Goal: Task Accomplishment & Management: Manage account settings

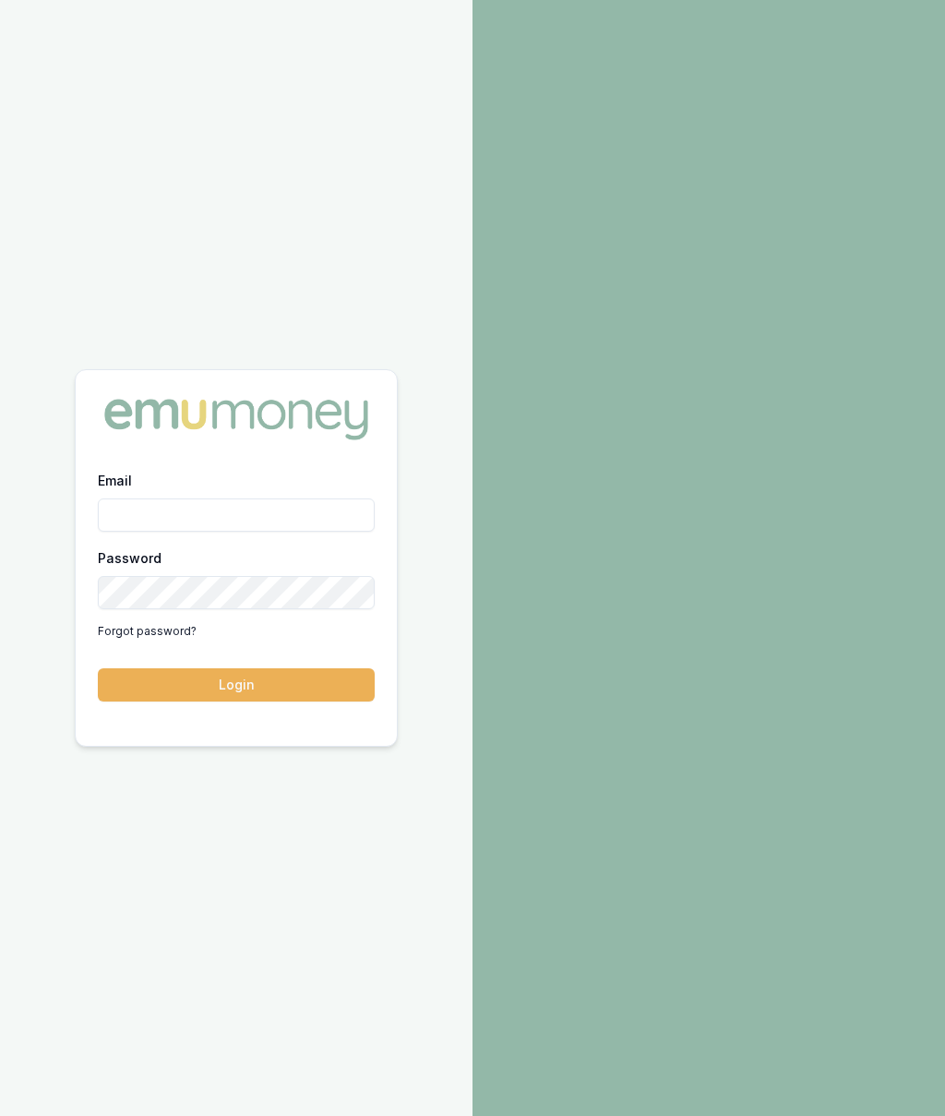
click at [248, 512] on input "Email" at bounding box center [236, 514] width 277 height 33
type input "Robyn.adams@emumoney.com.au"
click at [313, 674] on button "Login" at bounding box center [236, 684] width 277 height 33
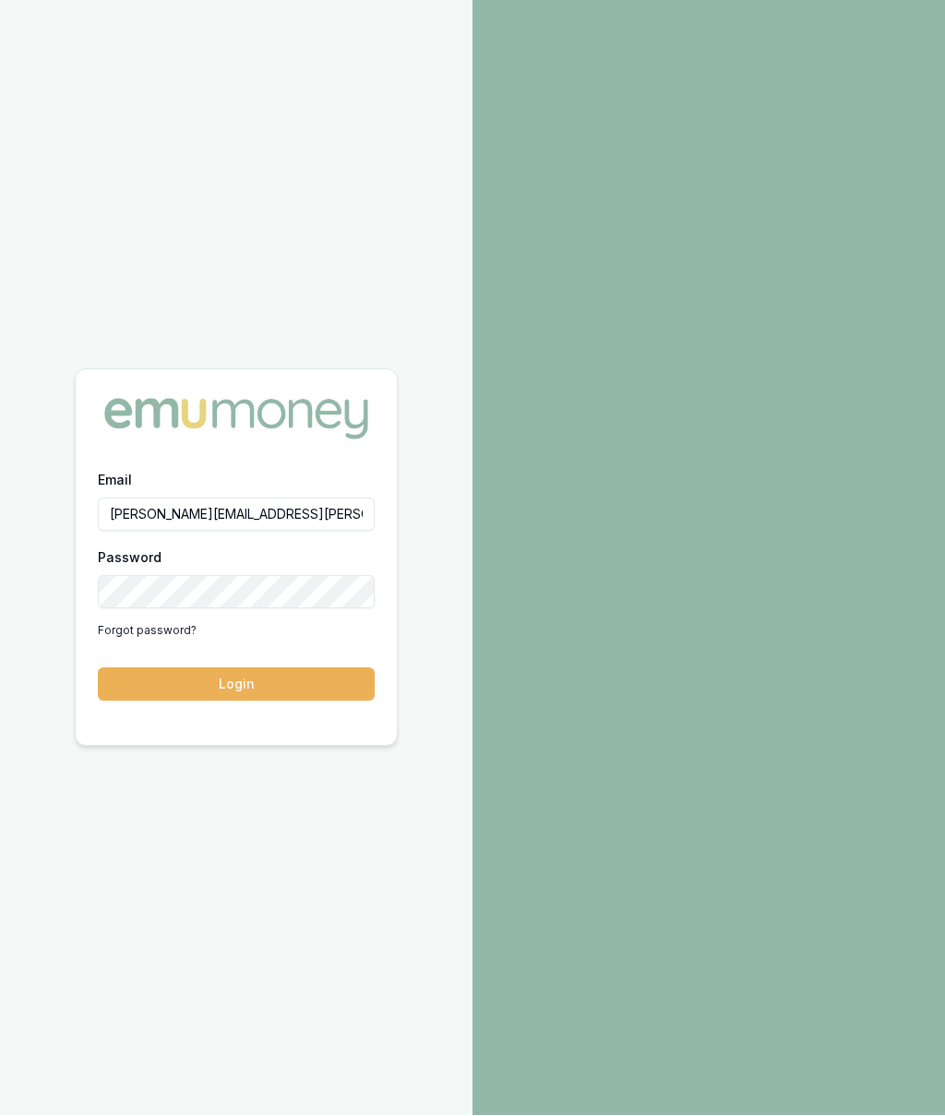
click at [226, 693] on button "Login" at bounding box center [236, 684] width 277 height 33
click at [311, 685] on button "Login" at bounding box center [236, 684] width 277 height 33
click at [276, 679] on button "Login" at bounding box center [236, 684] width 277 height 33
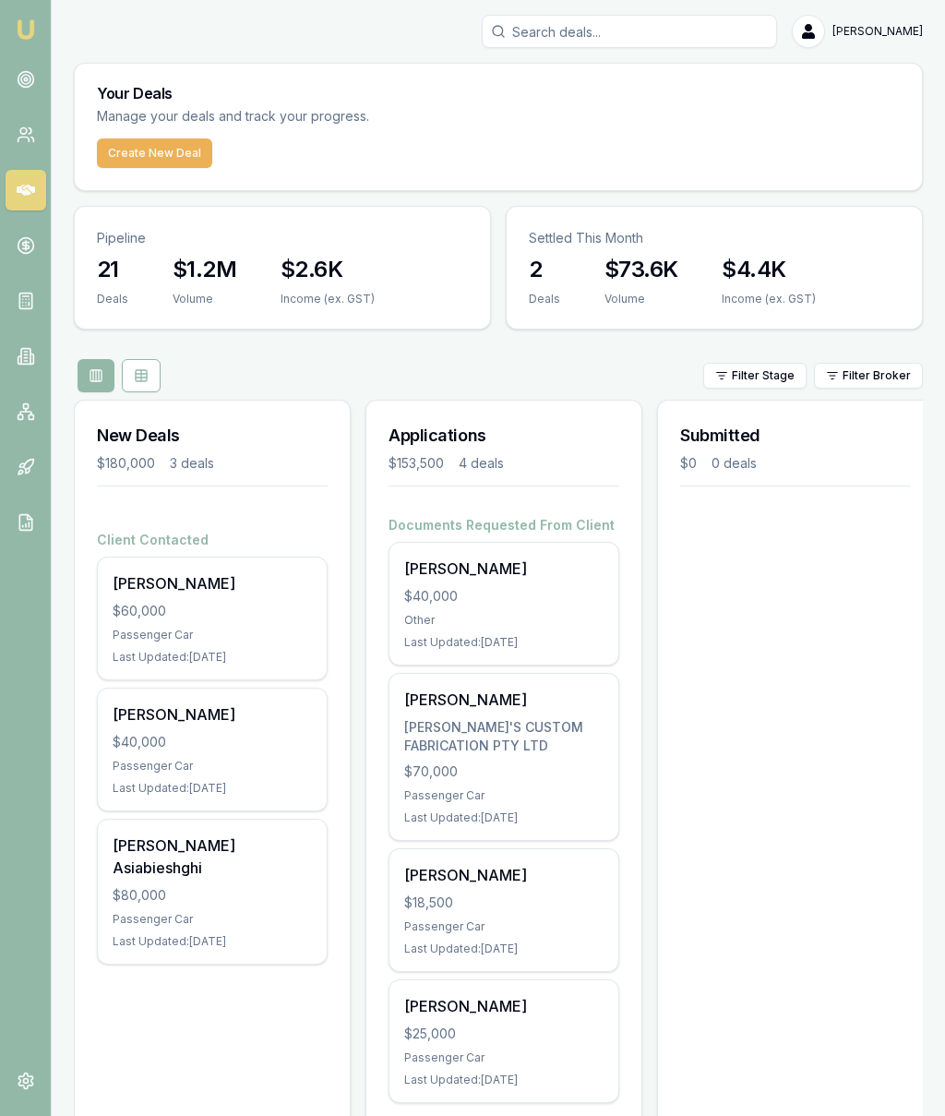
click at [35, 79] on link at bounding box center [26, 79] width 41 height 41
